Goal: Task Accomplishment & Management: Manage account settings

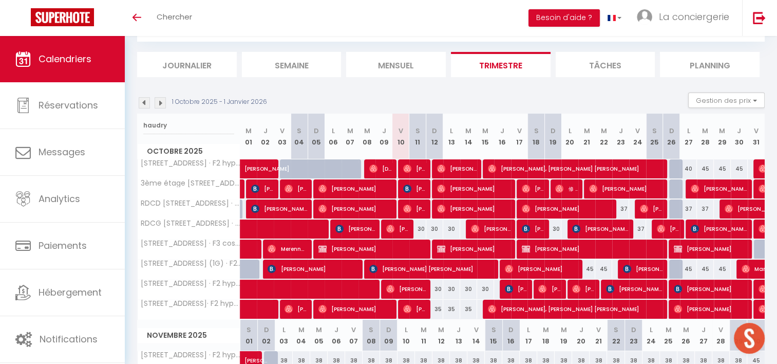
scroll to position [99, 0]
click at [150, 126] on input "haudry" at bounding box center [188, 125] width 91 height 18
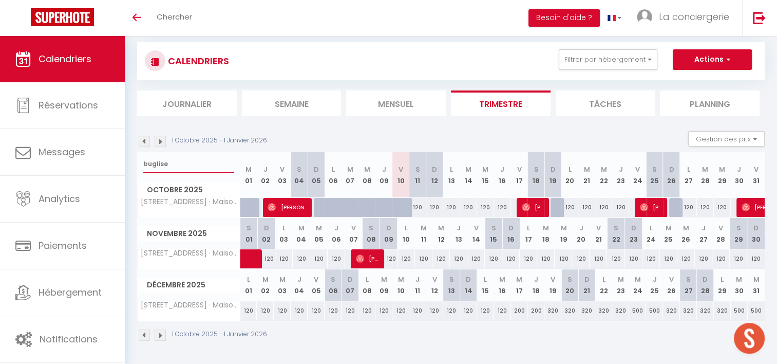
scroll to position [58, 0]
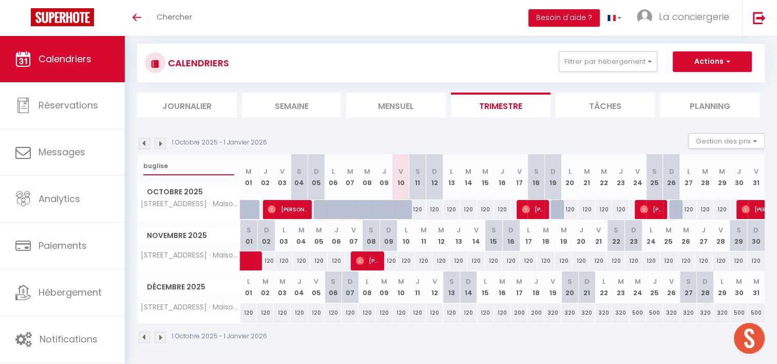
click at [147, 164] on input "buglise" at bounding box center [188, 166] width 91 height 18
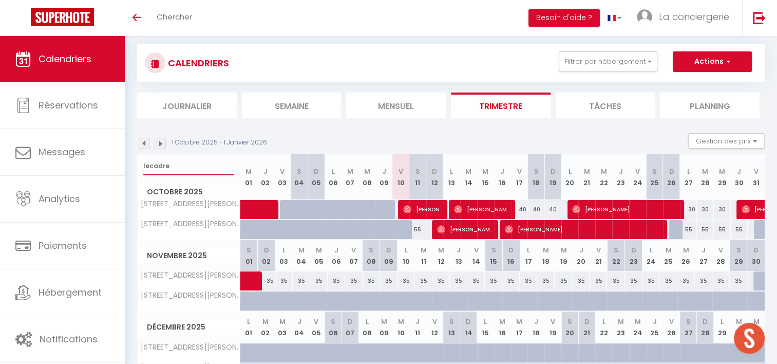
scroll to position [99, 0]
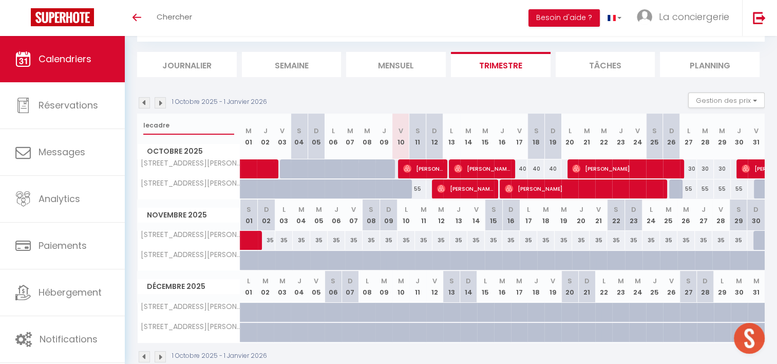
type input "lecadre"
click at [692, 166] on div "30" at bounding box center [688, 168] width 17 height 19
type input "30"
select select "1"
type input "Lun 27 Octobre 2025"
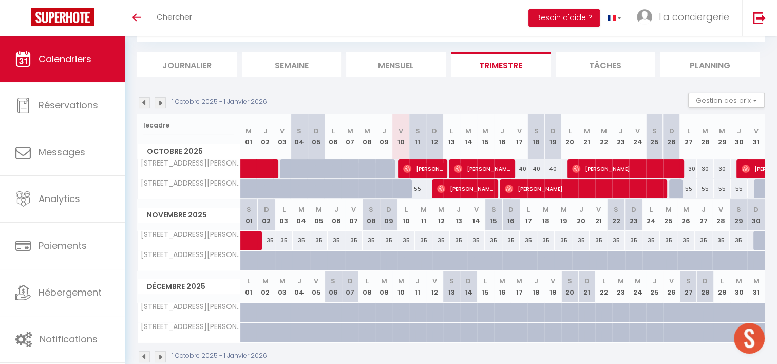
type input "[DATE]"
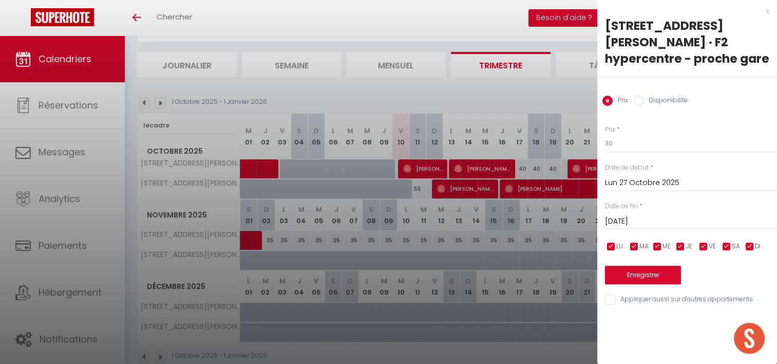
click at [638, 98] on input "Disponibilité" at bounding box center [639, 101] width 10 height 10
radio input "true"
radio input "false"
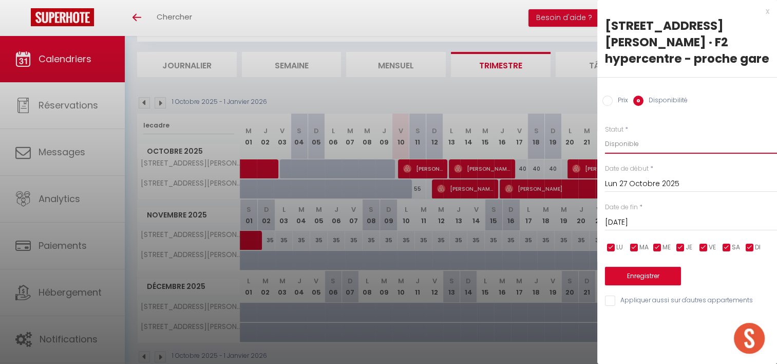
click at [622, 146] on select "Disponible Indisponible" at bounding box center [691, 144] width 172 height 20
select select "0"
click at [605, 134] on select "Disponible Indisponible" at bounding box center [691, 144] width 172 height 20
click at [654, 276] on button "Enregistrer" at bounding box center [643, 276] width 76 height 18
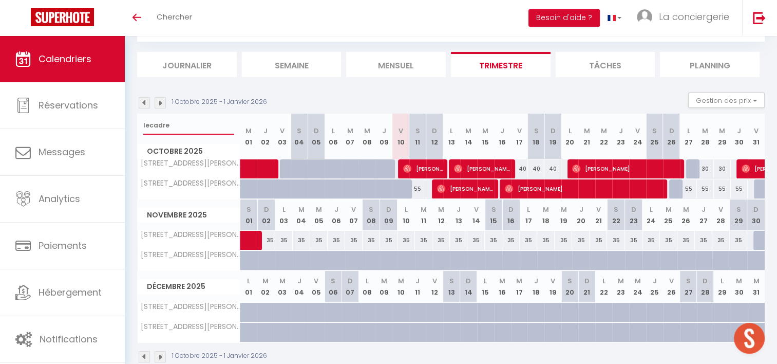
click at [153, 124] on input "lecadre" at bounding box center [188, 125] width 91 height 18
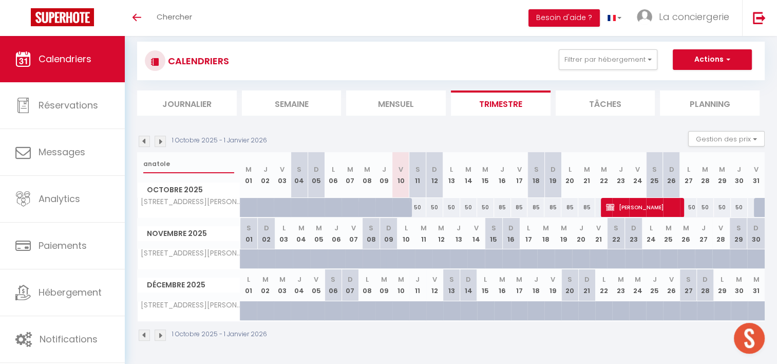
scroll to position [58, 0]
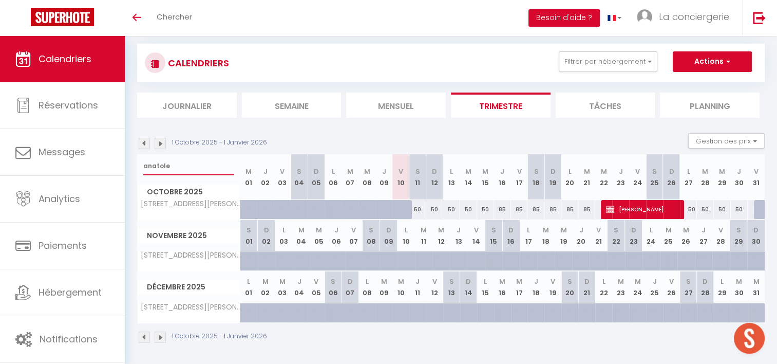
type input "anatole"
click at [693, 208] on div "50" at bounding box center [688, 209] width 17 height 19
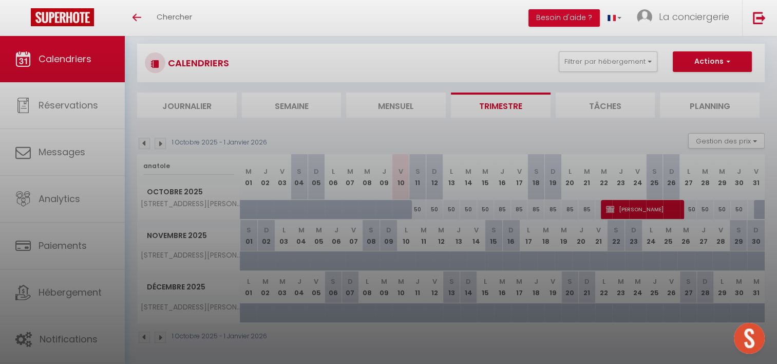
click at [691, 209] on div at bounding box center [388, 182] width 777 height 364
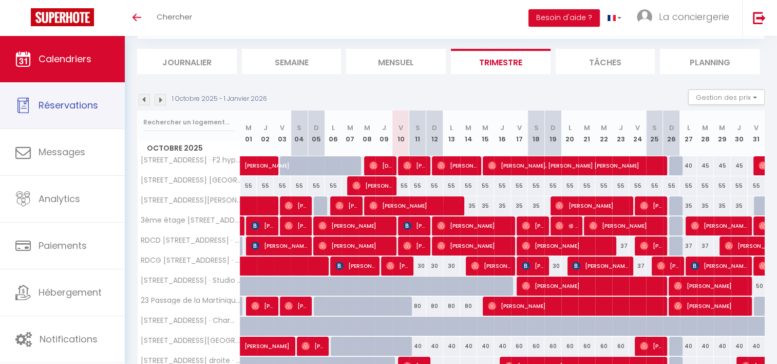
scroll to position [58, 0]
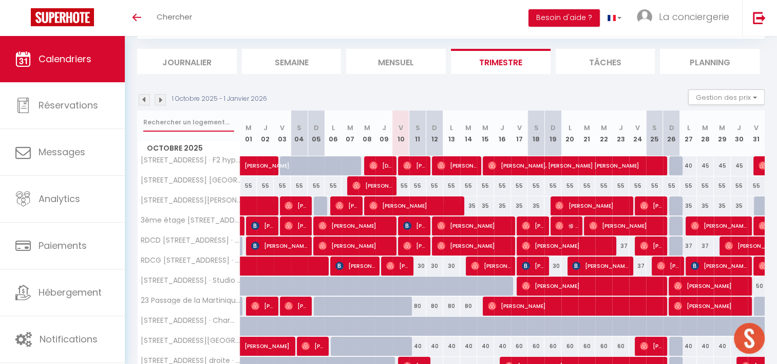
click at [169, 119] on input "text" at bounding box center [188, 122] width 91 height 18
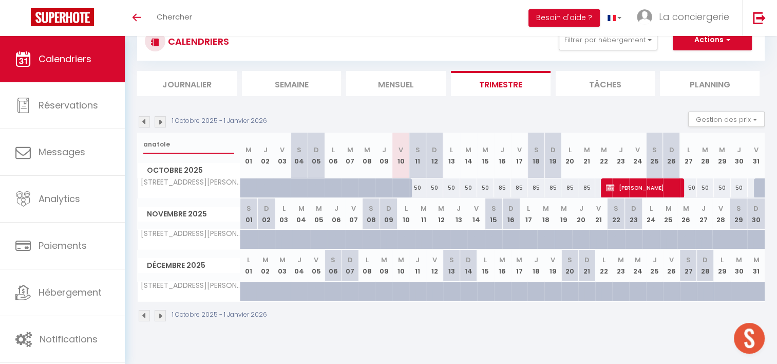
scroll to position [36, 0]
type input "anatole"
click at [690, 187] on div "50" at bounding box center [688, 187] width 17 height 19
type input "50"
type input "Lun 27 Octobre 2025"
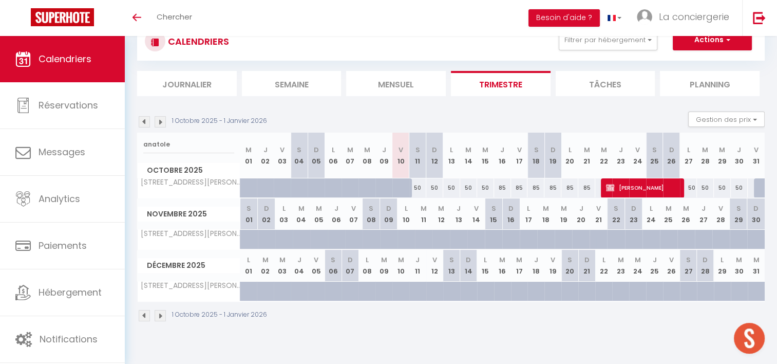
type input "[DATE]"
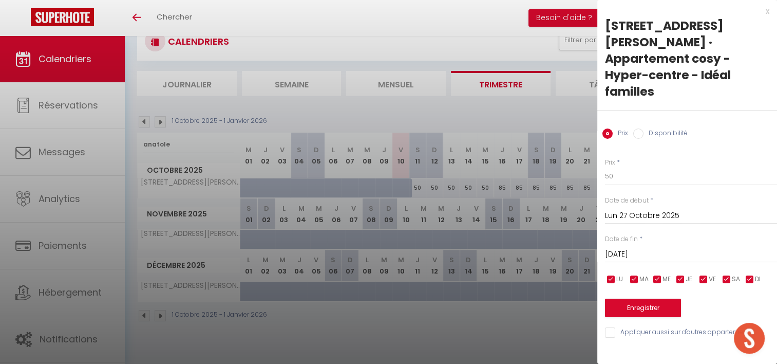
click at [640, 128] on input "Disponibilité" at bounding box center [639, 133] width 10 height 10
radio input "true"
radio input "false"
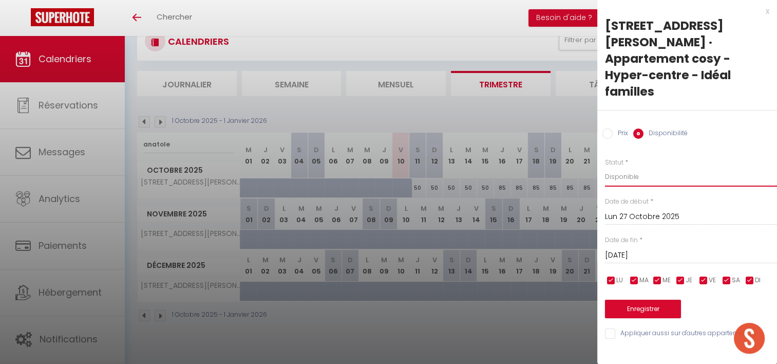
click at [620, 167] on select "Disponible Indisponible" at bounding box center [691, 177] width 172 height 20
select select "0"
click at [605, 167] on select "Disponible Indisponible" at bounding box center [691, 177] width 172 height 20
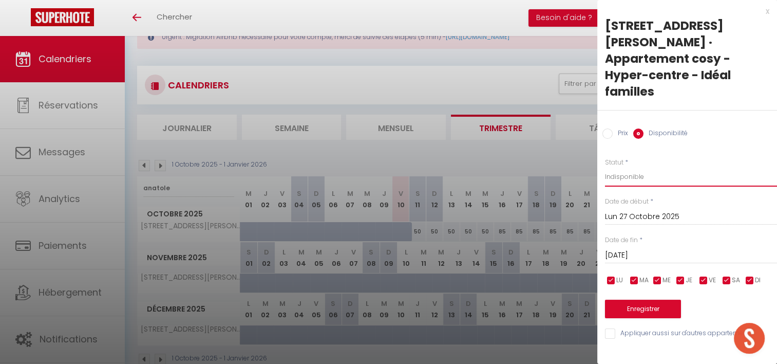
scroll to position [58, 0]
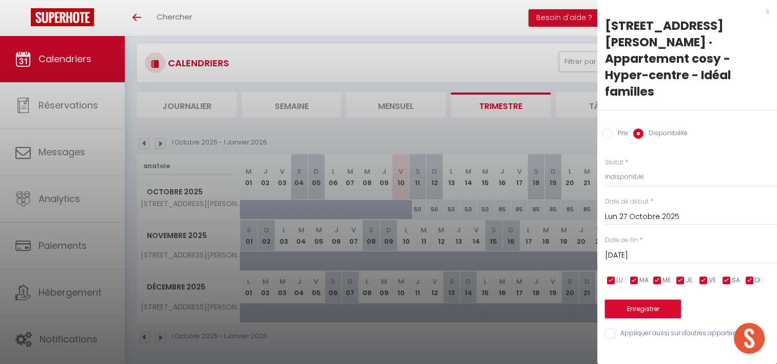
click at [642, 300] on button "Enregistrer" at bounding box center [643, 309] width 76 height 18
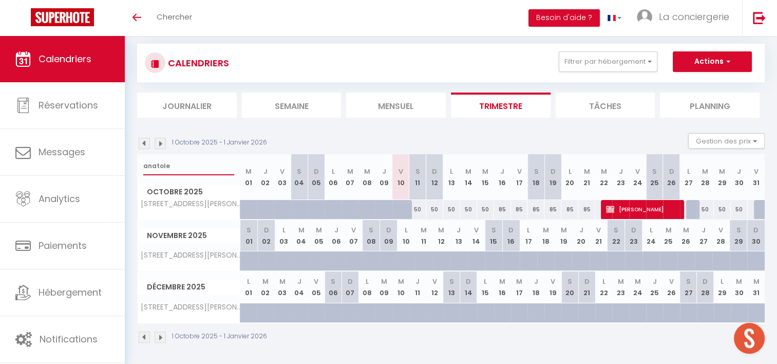
click at [153, 163] on input "anatole" at bounding box center [188, 166] width 91 height 18
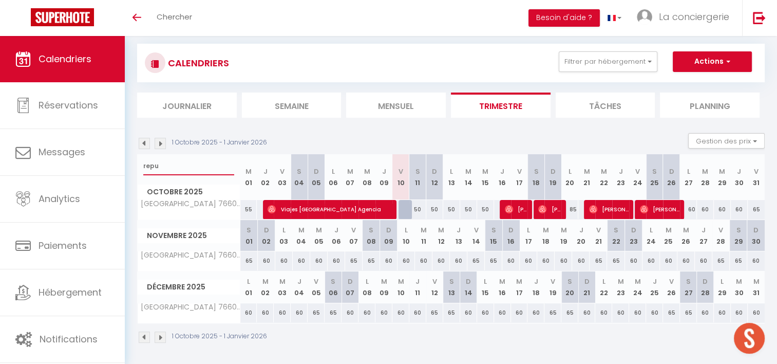
type input "repu"
click at [691, 208] on div "60" at bounding box center [688, 209] width 17 height 19
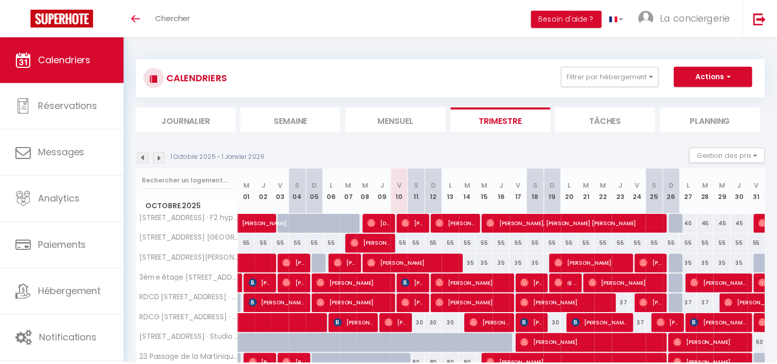
scroll to position [58, 0]
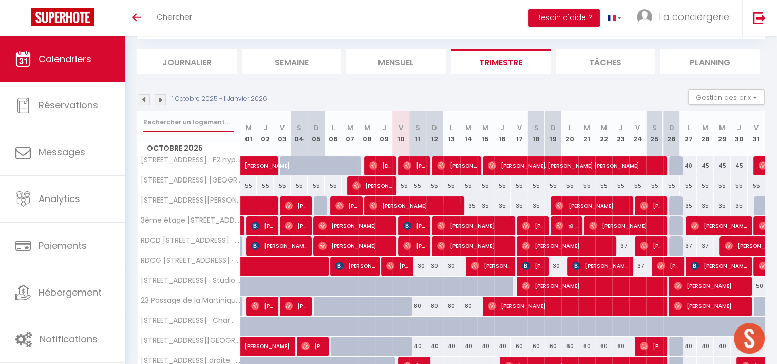
click at [160, 120] on input "text" at bounding box center [188, 122] width 91 height 18
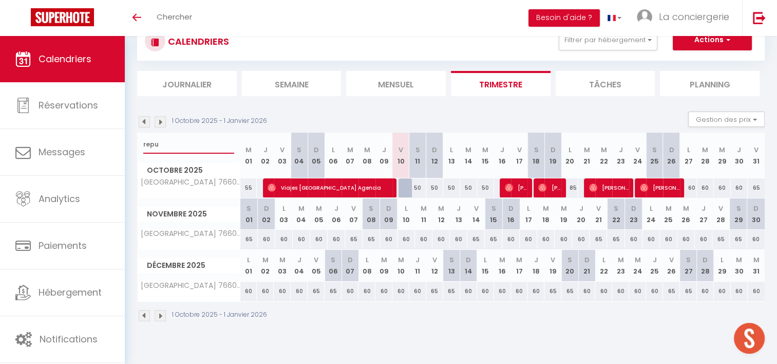
scroll to position [36, 0]
type input "repu"
click at [693, 186] on div "60" at bounding box center [688, 187] width 17 height 19
type input "60"
type input "Lun 27 Octobre 2025"
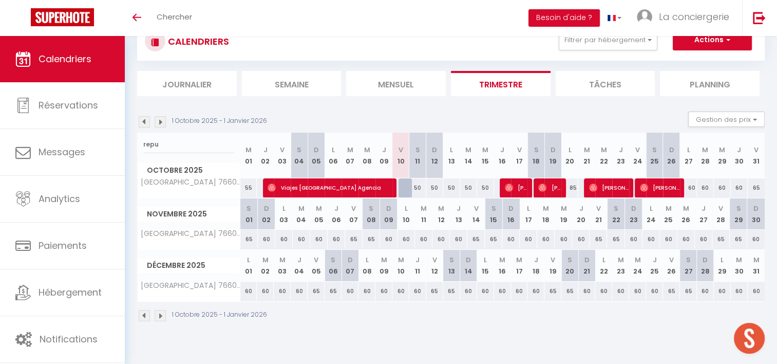
type input "[DATE]"
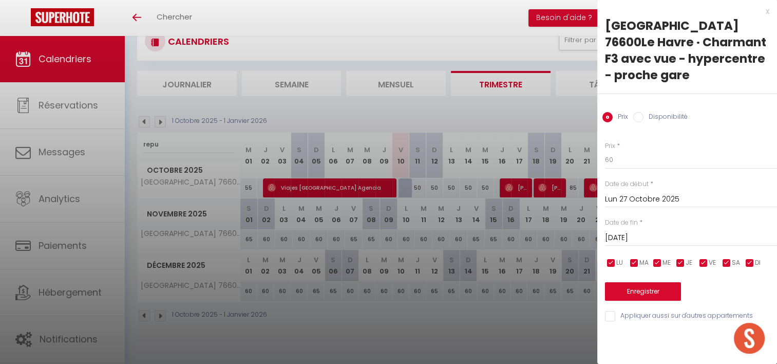
click at [644, 116] on label "Disponibilité" at bounding box center [666, 117] width 44 height 11
click at [644, 116] on input "Disponibilité" at bounding box center [639, 117] width 10 height 10
radio input "true"
radio input "false"
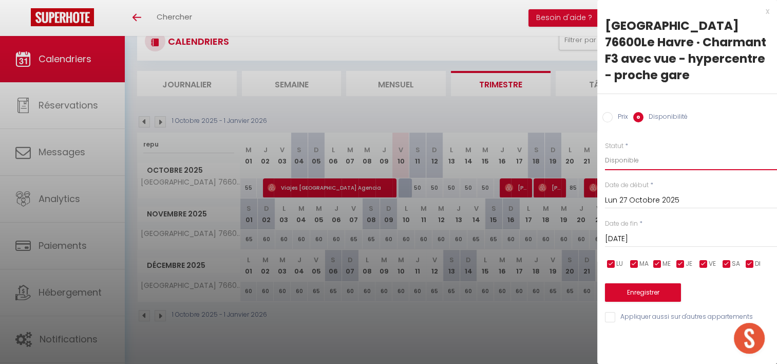
click at [625, 158] on select "Disponible Indisponible" at bounding box center [691, 161] width 172 height 20
select select "0"
click at [605, 151] on select "Disponible Indisponible" at bounding box center [691, 161] width 172 height 20
click at [640, 295] on button "Enregistrer" at bounding box center [643, 292] width 76 height 18
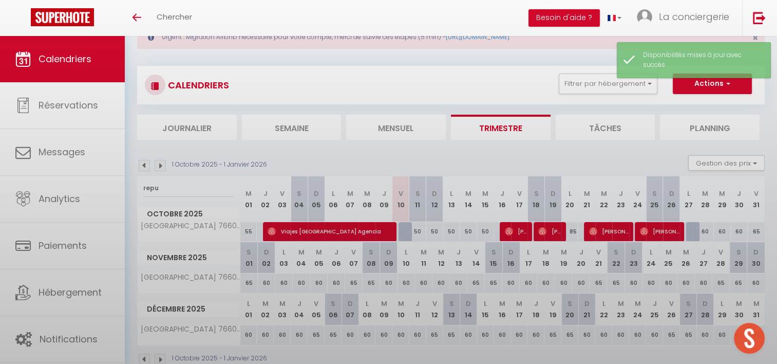
scroll to position [58, 0]
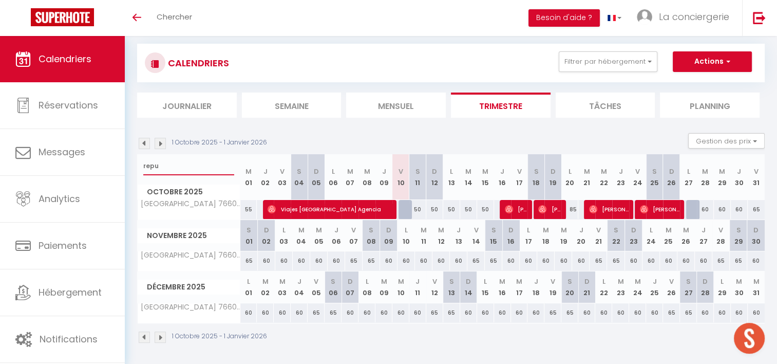
click at [152, 170] on input "repu" at bounding box center [188, 166] width 91 height 18
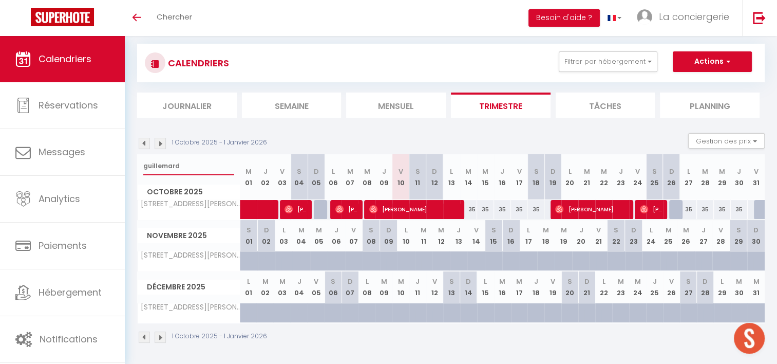
click at [165, 163] on input "guillemard" at bounding box center [188, 166] width 91 height 18
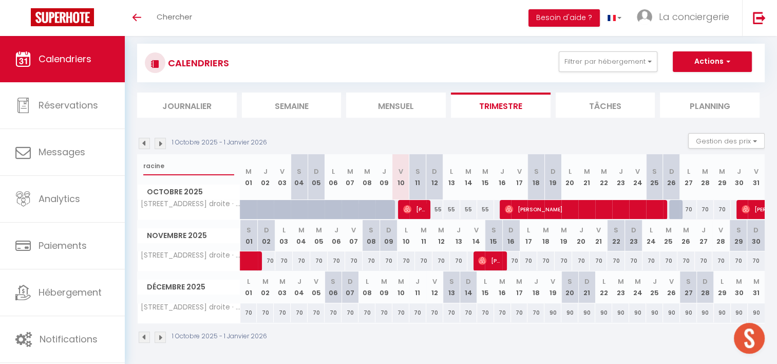
click at [151, 168] on input "racine" at bounding box center [188, 166] width 91 height 18
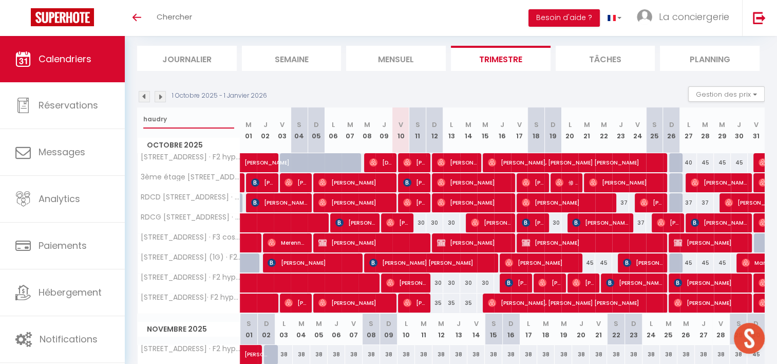
scroll to position [105, 0]
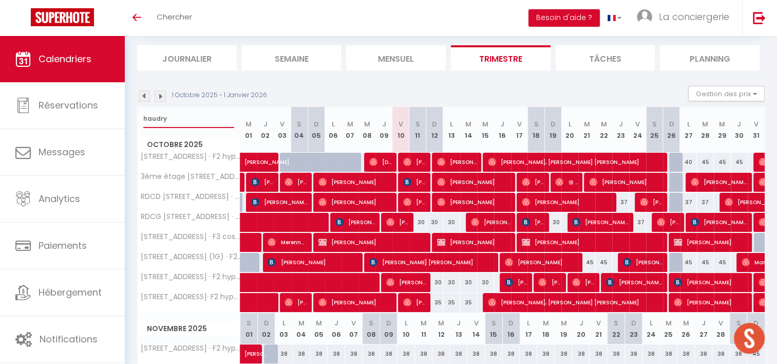
type input "haudry"
click at [686, 160] on div "40" at bounding box center [688, 162] width 17 height 19
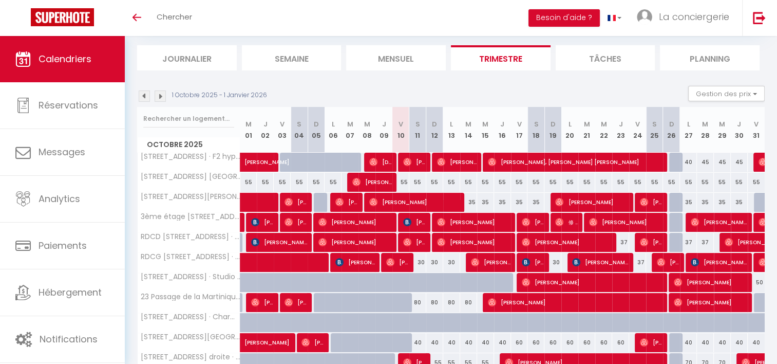
scroll to position [62, 0]
click at [687, 160] on div "40" at bounding box center [688, 162] width 17 height 19
type input "40"
type input "Lun 27 Octobre 2025"
type input "[DATE]"
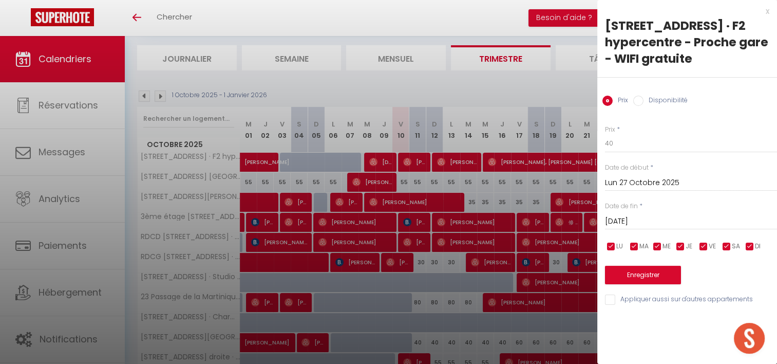
click at [634, 97] on input "Disponibilité" at bounding box center [639, 101] width 10 height 10
radio input "true"
radio input "false"
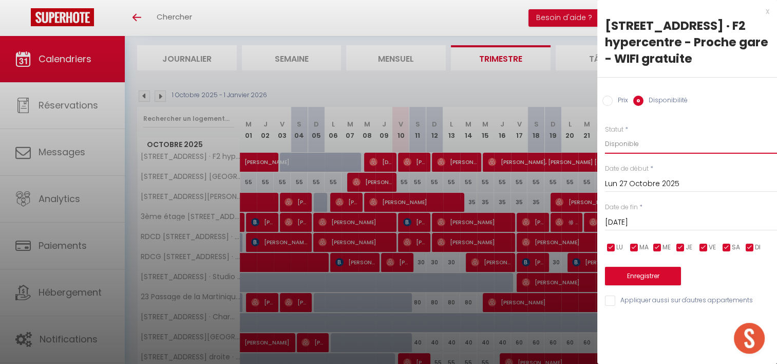
click at [610, 140] on select "Disponible Indisponible" at bounding box center [691, 144] width 172 height 20
select select "0"
click at [605, 134] on select "Disponible Indisponible" at bounding box center [691, 144] width 172 height 20
click at [642, 277] on button "Enregistrer" at bounding box center [643, 276] width 76 height 18
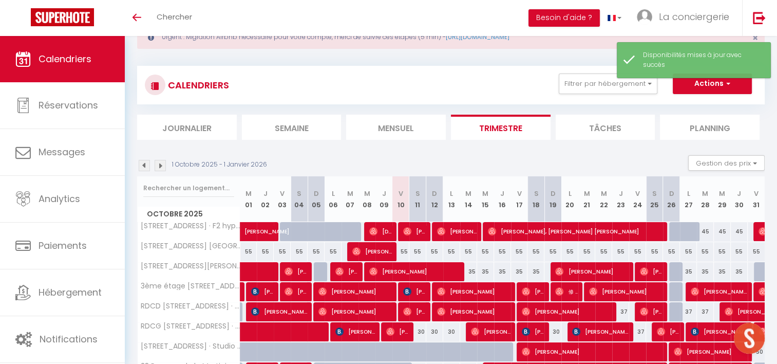
scroll to position [105, 0]
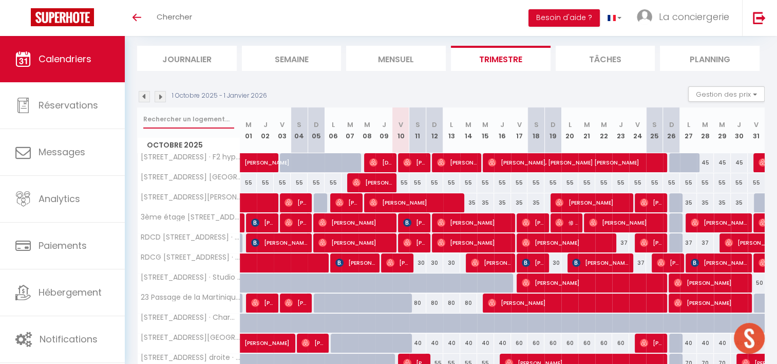
click at [157, 116] on input "text" at bounding box center [188, 119] width 91 height 18
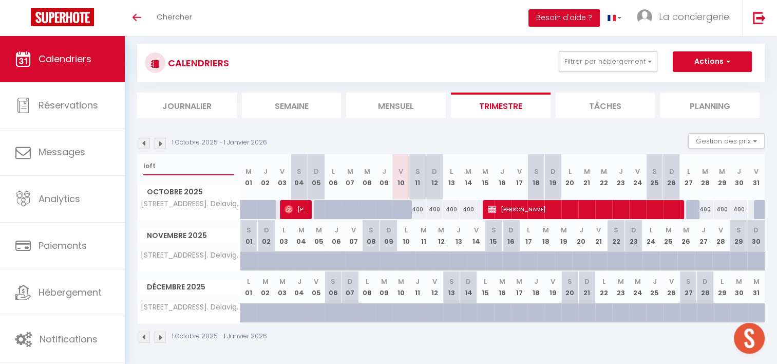
type input "loft"
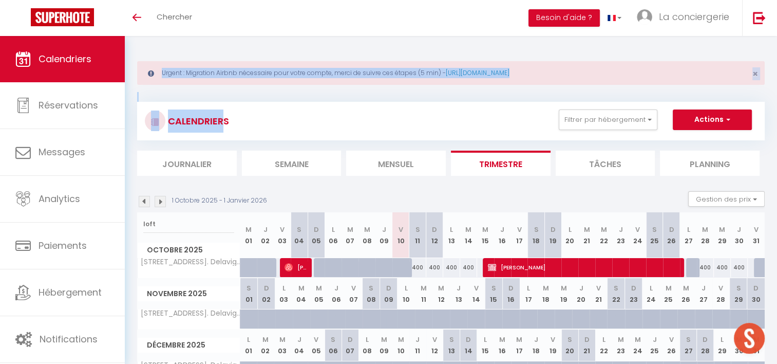
drag, startPoint x: 222, startPoint y: 73, endPoint x: 147, endPoint y: -53, distance: 146.7
click at [147, 0] on html "🟢 Des questions ou besoin d'assistance pour la migration AirBnB? Prenez rdv >>>…" at bounding box center [388, 182] width 777 height 364
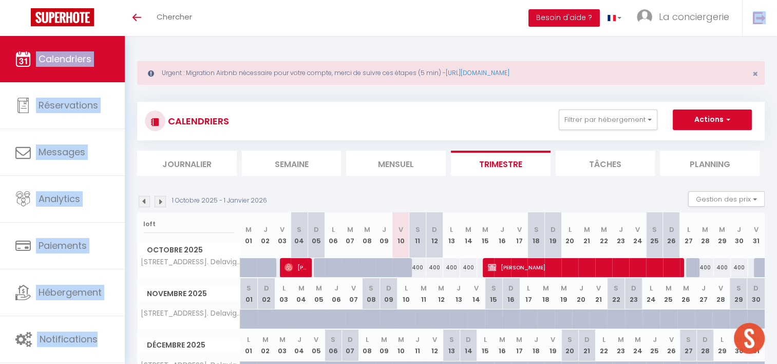
click at [147, 0] on html "🟢 Des questions ou besoin d'assistance pour la migration AirBnB? Prenez rdv >>>…" at bounding box center [388, 182] width 777 height 364
